Goal: Information Seeking & Learning: Learn about a topic

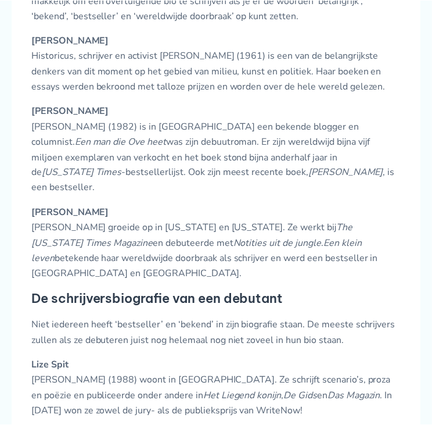
scroll to position [709, 0]
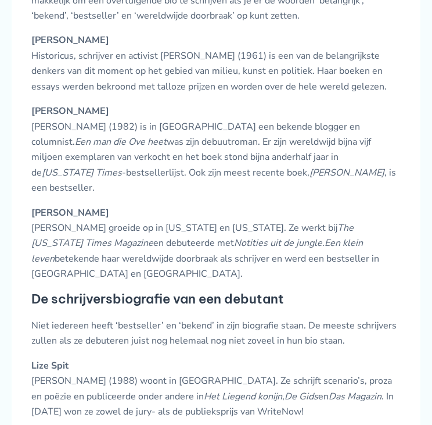
click at [296, 342] on p "Niet iedereen heeft ‘bestseller’ en ‘bekend’ in zijn biografie staan. De meeste…" at bounding box center [216, 333] width 370 height 31
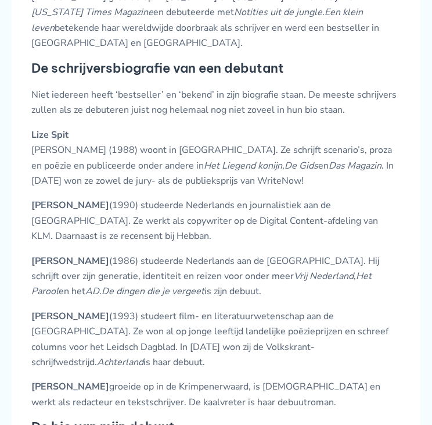
scroll to position [941, 0]
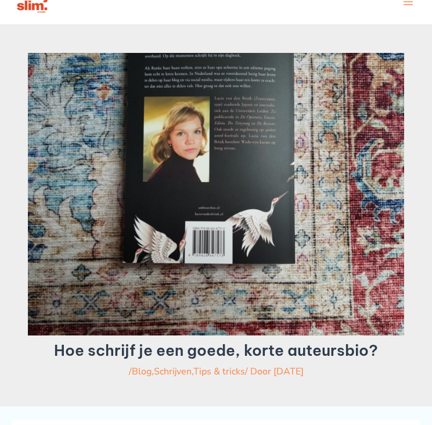
scroll to position [23, 0]
